Goal: Task Accomplishment & Management: Use online tool/utility

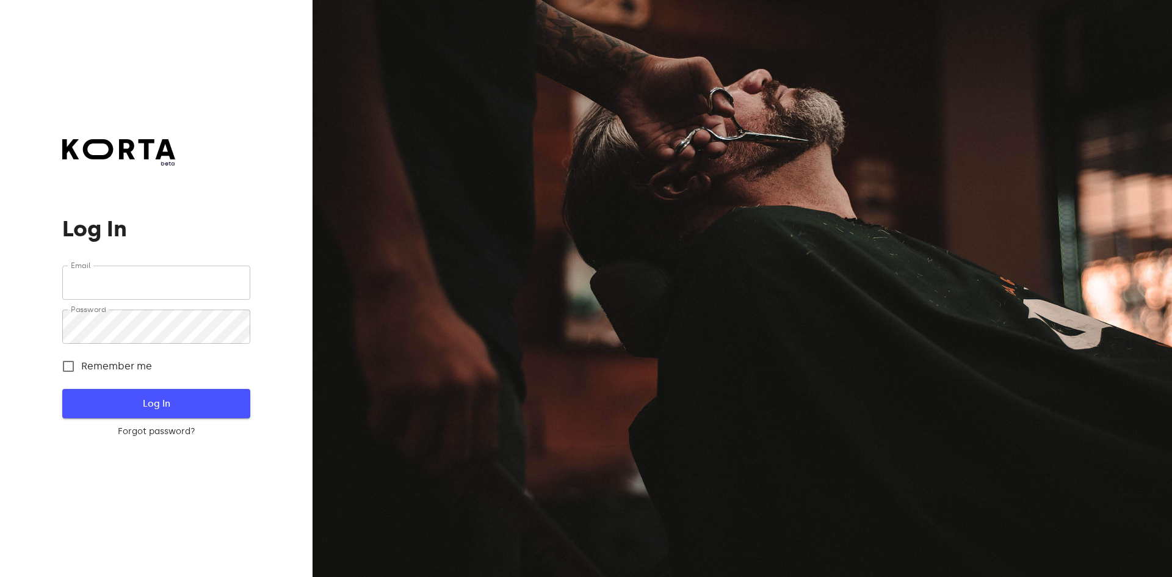
type input "[EMAIL_ADDRESS][DOMAIN_NAME]"
click at [129, 407] on span "Log In" at bounding box center [156, 404] width 148 height 16
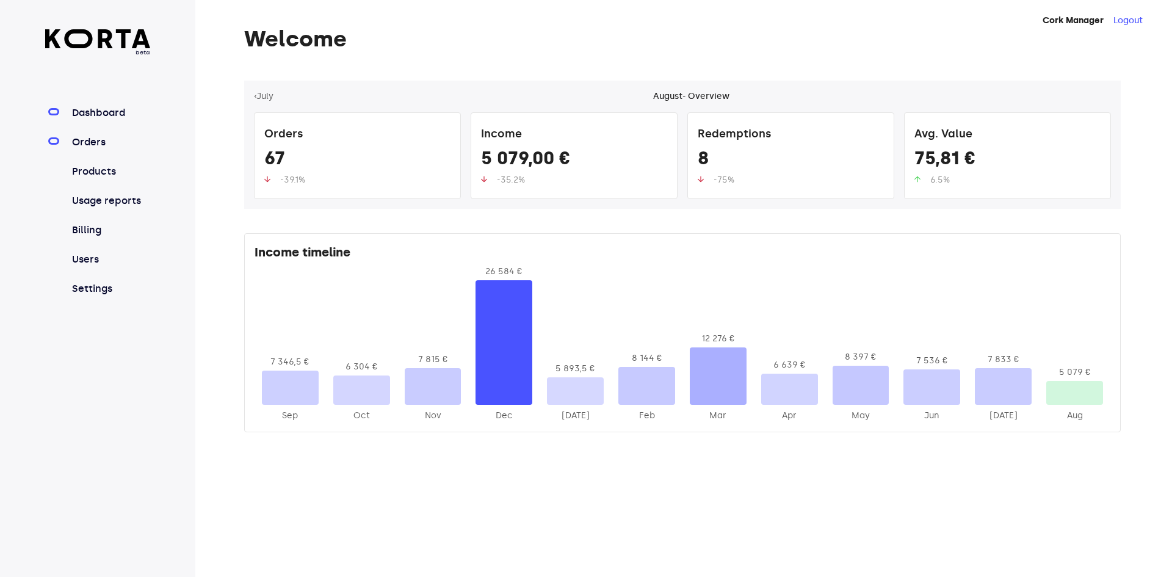
click at [92, 145] on link "Orders" at bounding box center [110, 142] width 81 height 15
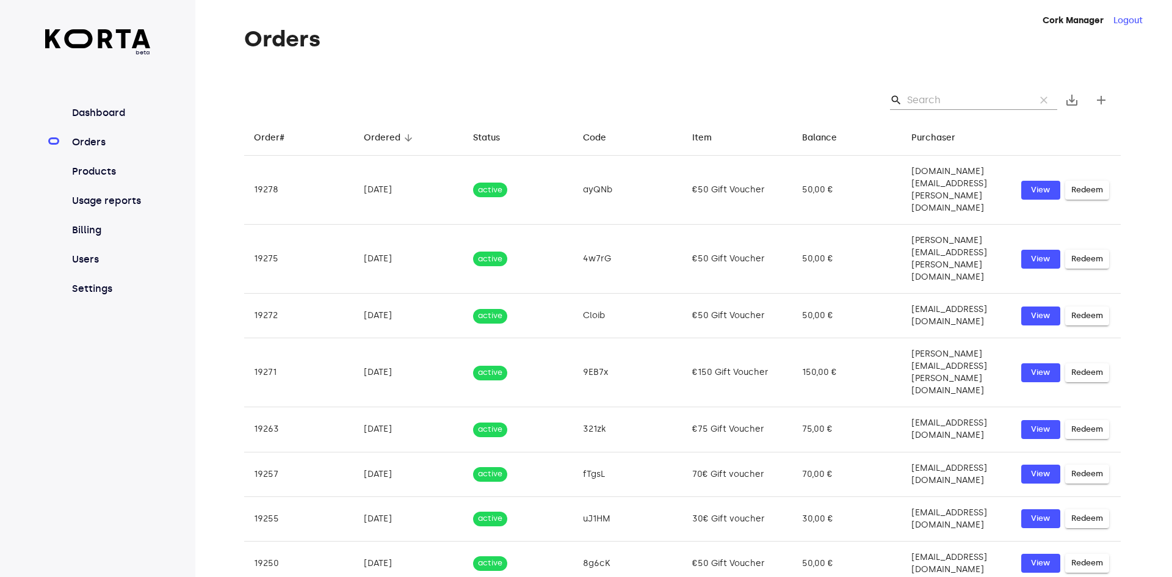
click at [992, 90] on div "search clear save_alt add" at bounding box center [682, 100] width 877 height 39
click at [979, 102] on input "Search" at bounding box center [966, 100] width 118 height 20
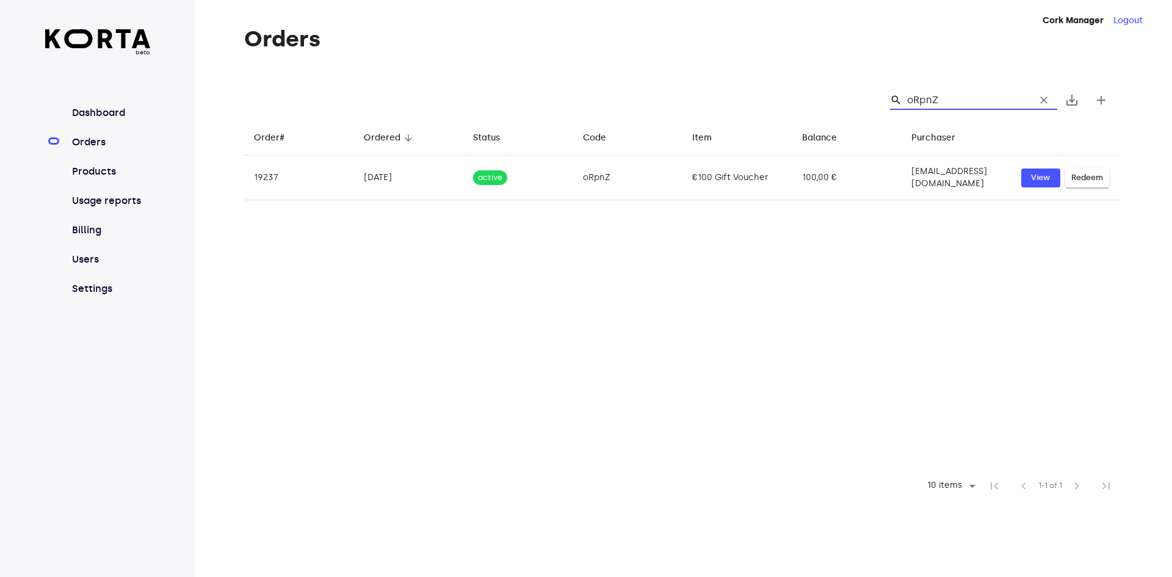
type input "oRpnZ"
click at [961, 100] on input "oRpnZ" at bounding box center [966, 100] width 118 height 20
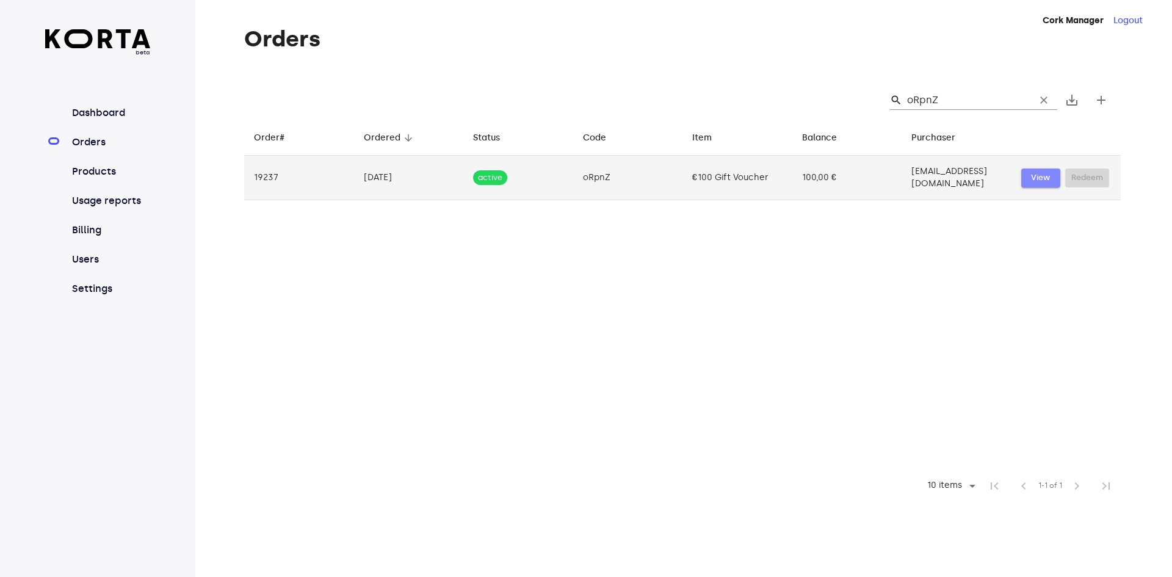
click at [1042, 174] on span "View" at bounding box center [1041, 178] width 27 height 14
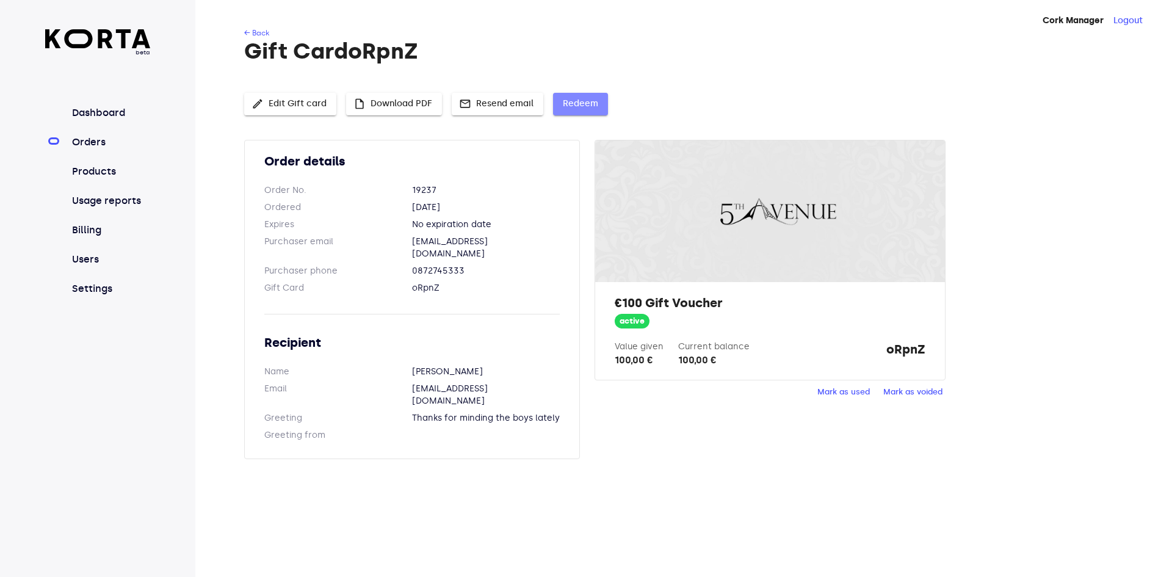
click at [583, 102] on span "Redeem" at bounding box center [580, 103] width 35 height 15
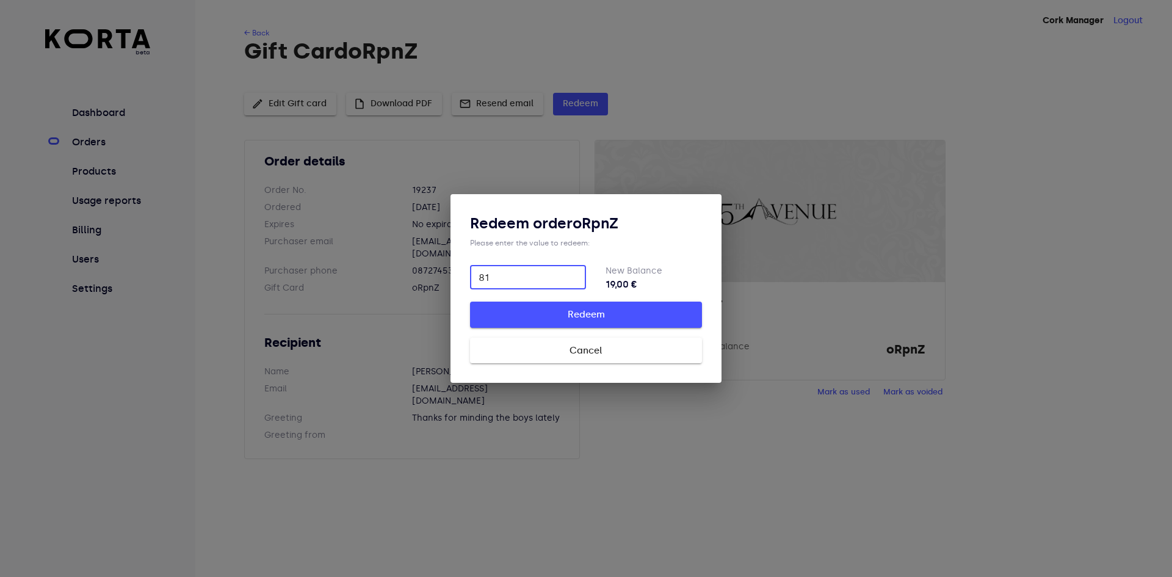
type input "81"
click at [616, 317] on span "Redeem" at bounding box center [586, 315] width 193 height 16
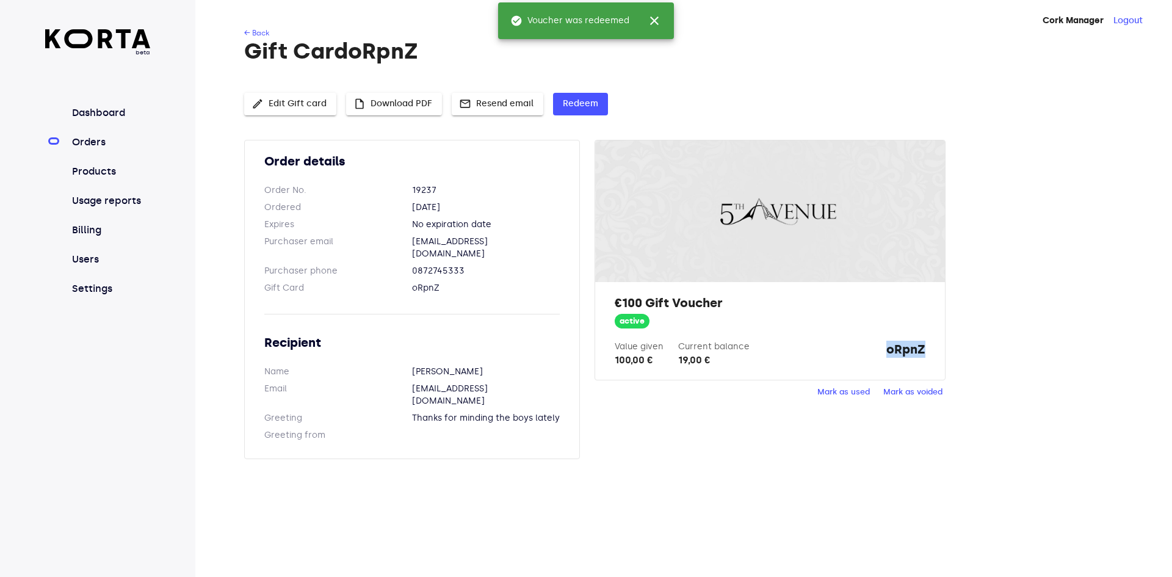
drag, startPoint x: 887, startPoint y: 350, endPoint x: 924, endPoint y: 350, distance: 36.6
click at [924, 350] on strong "oRpnZ" at bounding box center [906, 354] width 39 height 27
copy strong "oRpnZ"
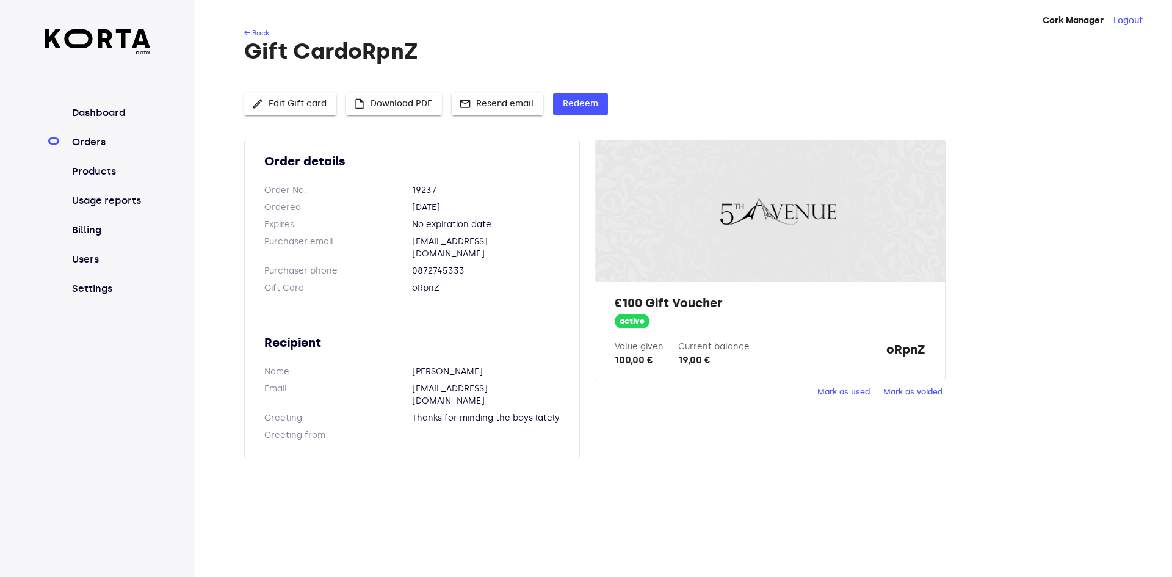
click at [1029, 181] on div "Order details Order No. 19237 Ordered [DATE] Expires No expiration date Purchas…" at bounding box center [682, 307] width 877 height 334
